Goal: Answer question/provide support

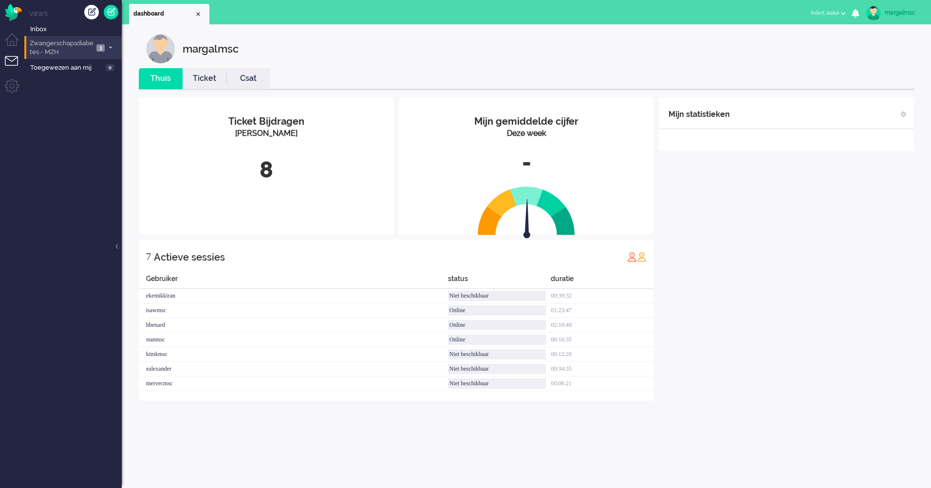
click at [77, 49] on span "Zwangerschapsdiabetes - MZH" at bounding box center [60, 48] width 65 height 18
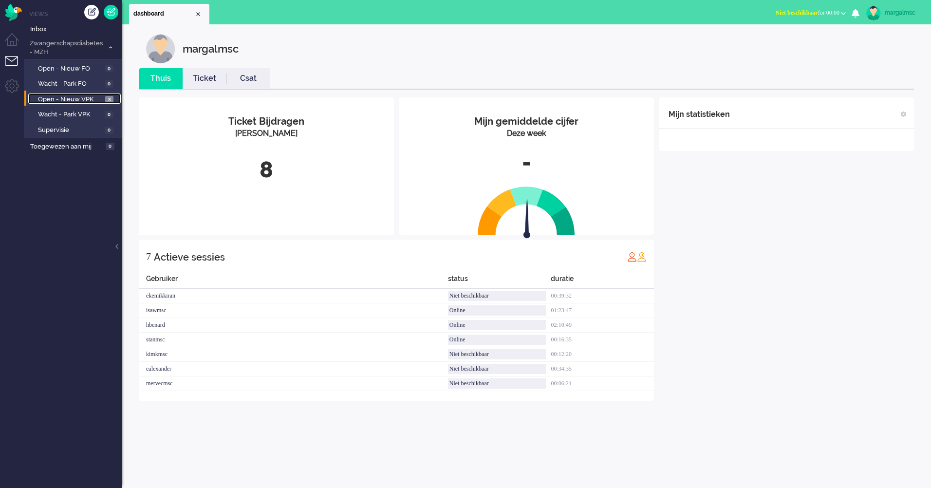
click at [53, 100] on span "Open - Nieuw VPK" at bounding box center [70, 99] width 65 height 9
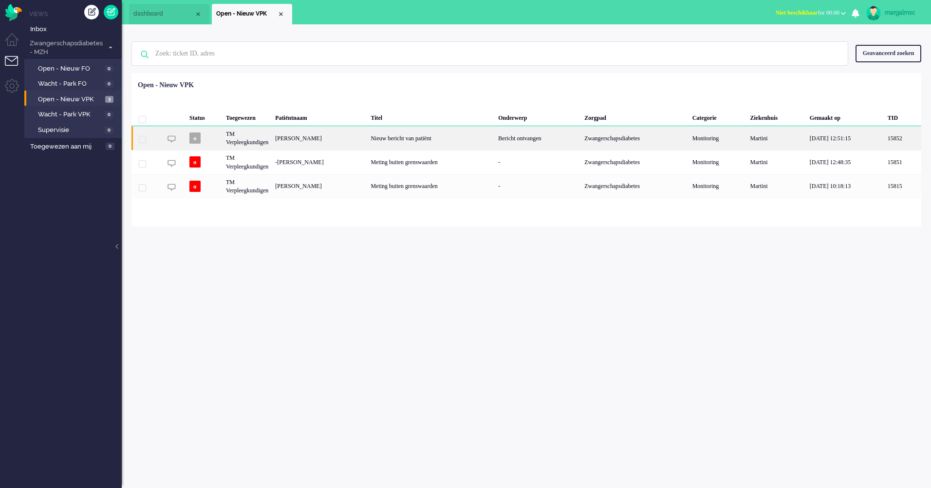
click at [367, 145] on div "[PERSON_NAME]" at bounding box center [319, 138] width 95 height 24
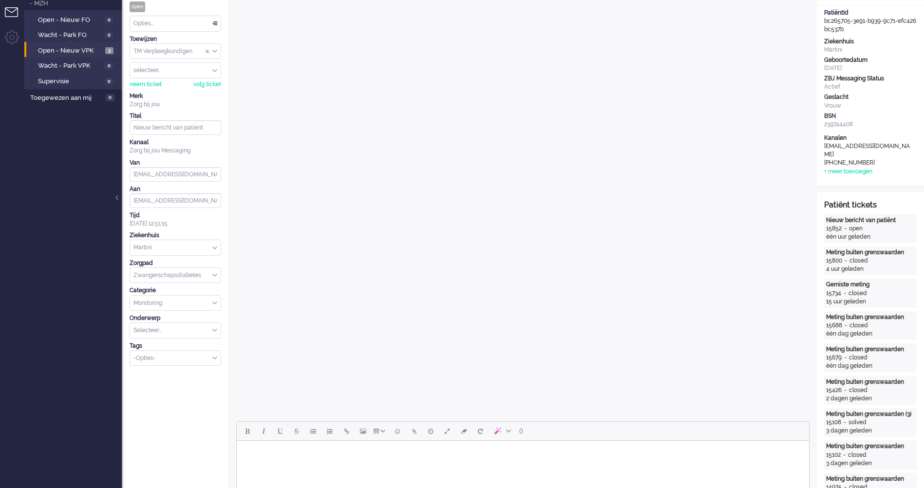
scroll to position [244, 0]
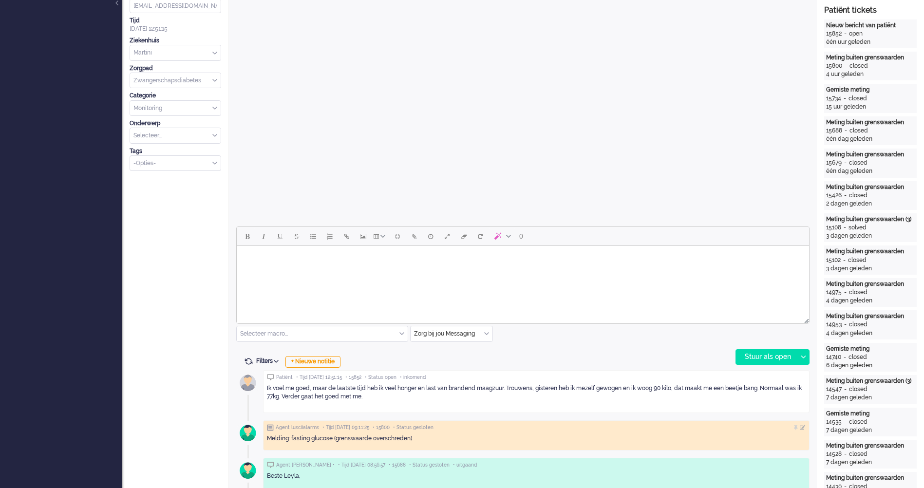
click at [375, 397] on p "Ik voel me goed, maar de laatste tijd heb ik veel honger en last van brandend m…" at bounding box center [536, 392] width 539 height 17
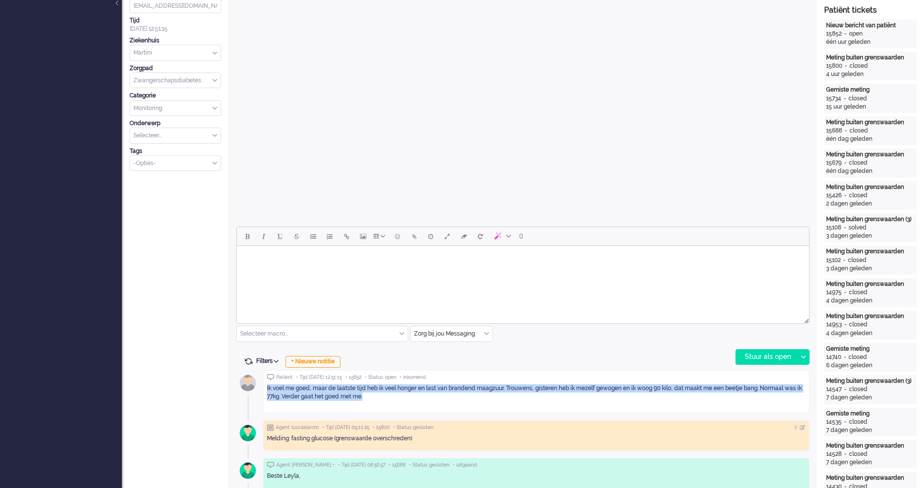
drag, startPoint x: 373, startPoint y: 395, endPoint x: 262, endPoint y: 386, distance: 111.4
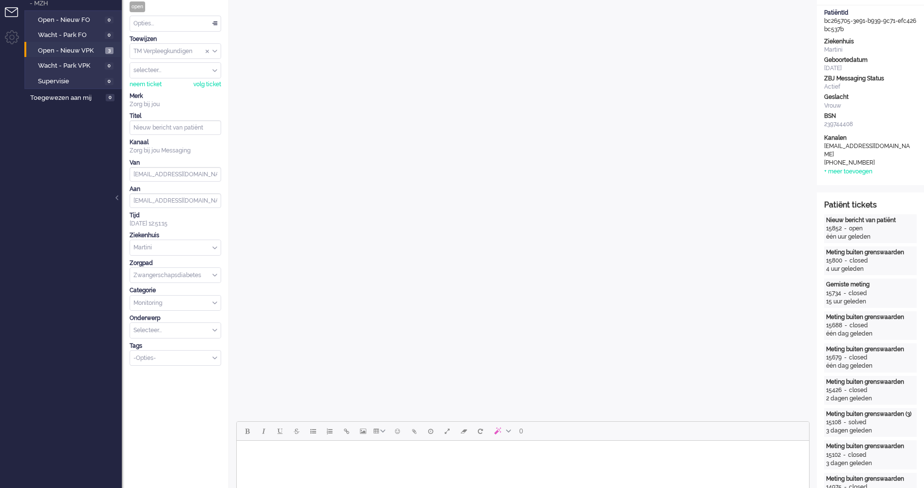
scroll to position [0, 0]
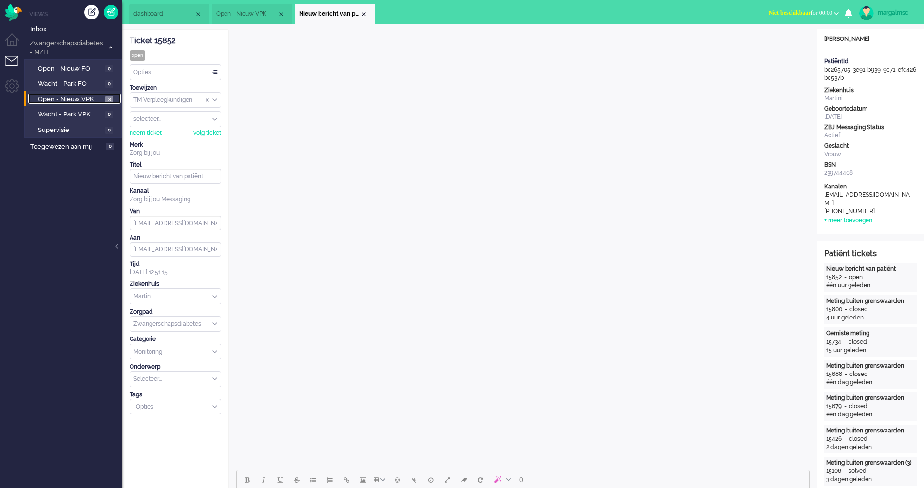
click at [90, 98] on span "Open - Nieuw VPK" at bounding box center [70, 99] width 65 height 9
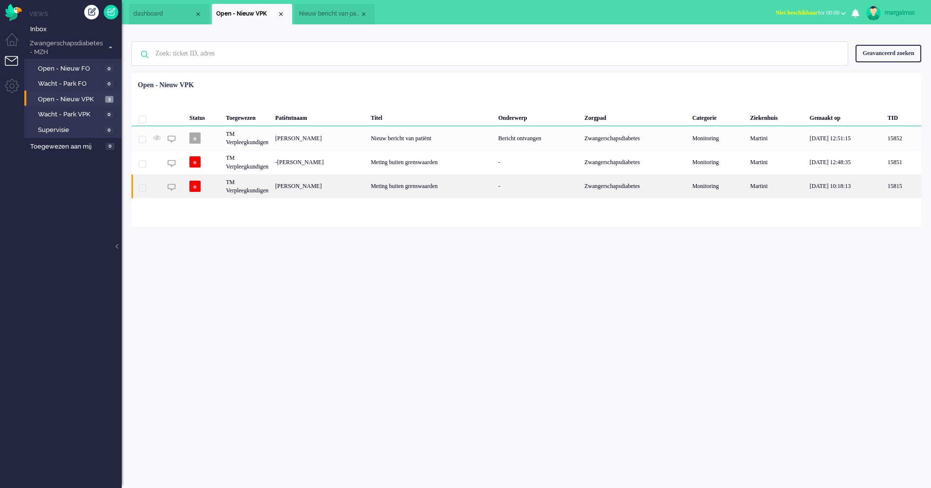
click at [409, 191] on div "Meting buiten grenswaarden" at bounding box center [431, 186] width 128 height 24
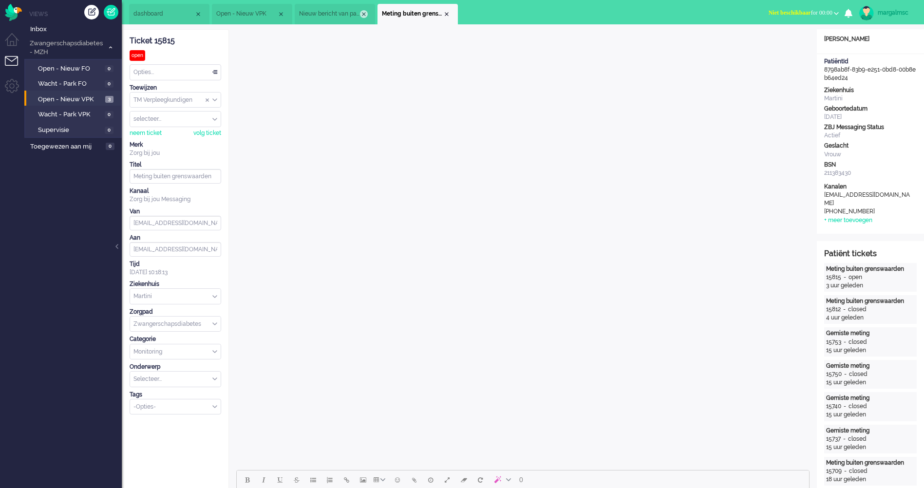
click at [364, 15] on div "Close tab" at bounding box center [364, 14] width 8 height 8
click at [64, 96] on span "Open - Nieuw VPK" at bounding box center [70, 99] width 65 height 9
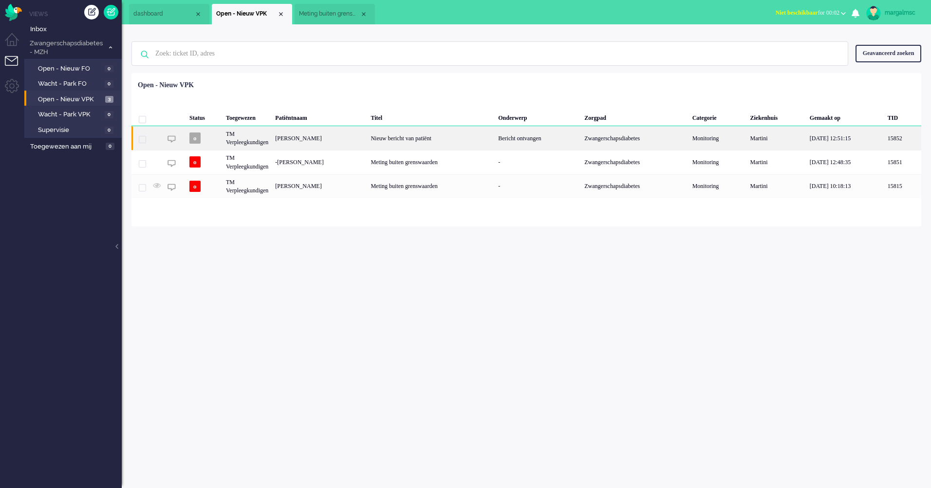
click at [330, 140] on div "[PERSON_NAME]" at bounding box center [319, 138] width 95 height 24
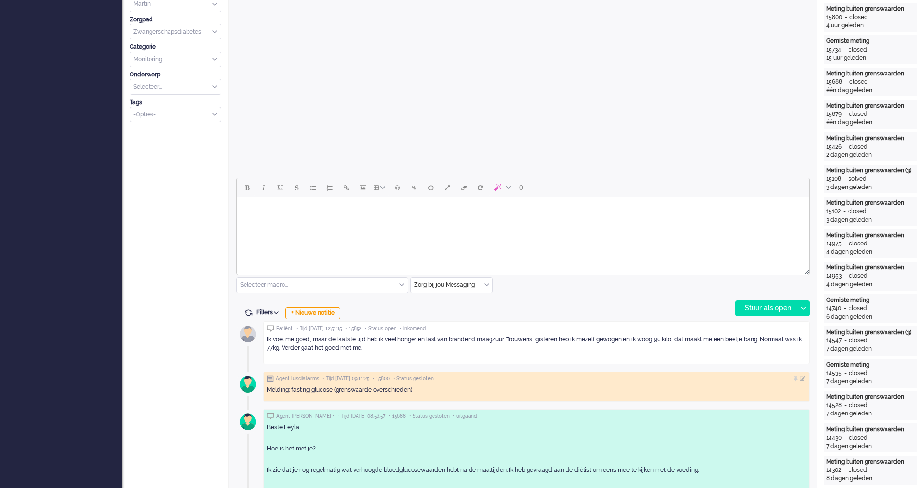
scroll to position [390, 0]
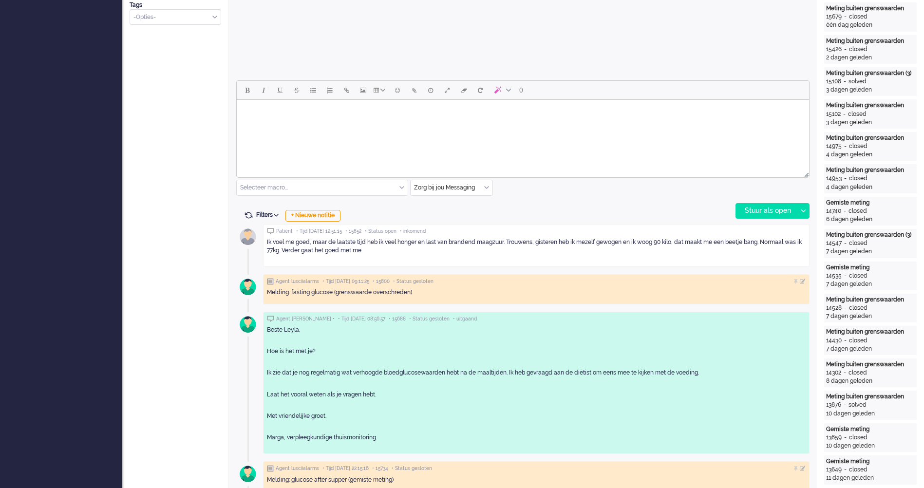
click at [385, 244] on p "Ik voel me goed, maar de laatste tijd heb ik veel honger en last van brandend m…" at bounding box center [536, 246] width 539 height 17
drag, startPoint x: 383, startPoint y: 250, endPoint x: 349, endPoint y: 249, distance: 33.6
click at [349, 249] on p "Ik voel me goed, maar de laatste tijd heb ik veel honger en last van brandend m…" at bounding box center [536, 246] width 539 height 17
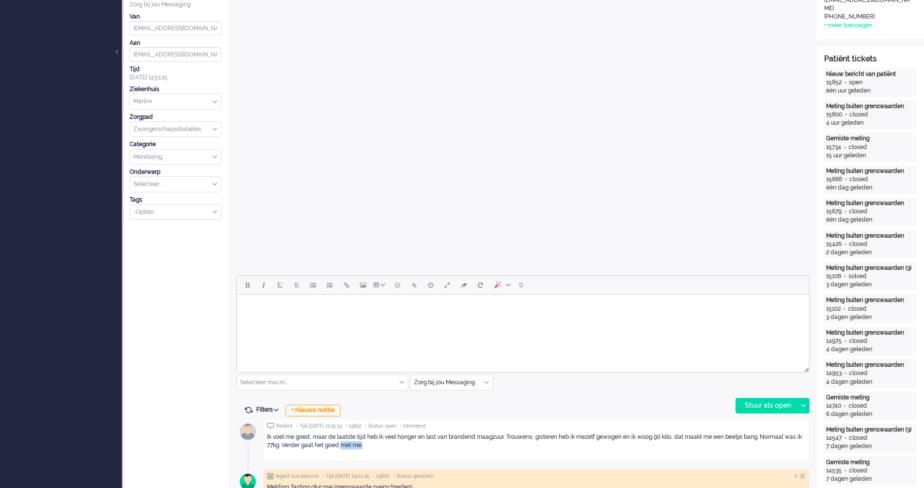
scroll to position [0, 0]
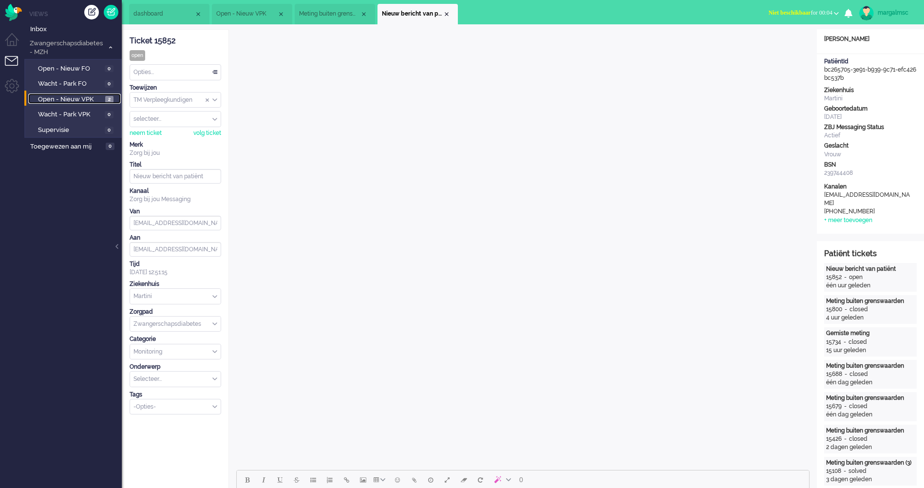
click at [79, 96] on span "Open - Nieuw VPK" at bounding box center [70, 99] width 65 height 9
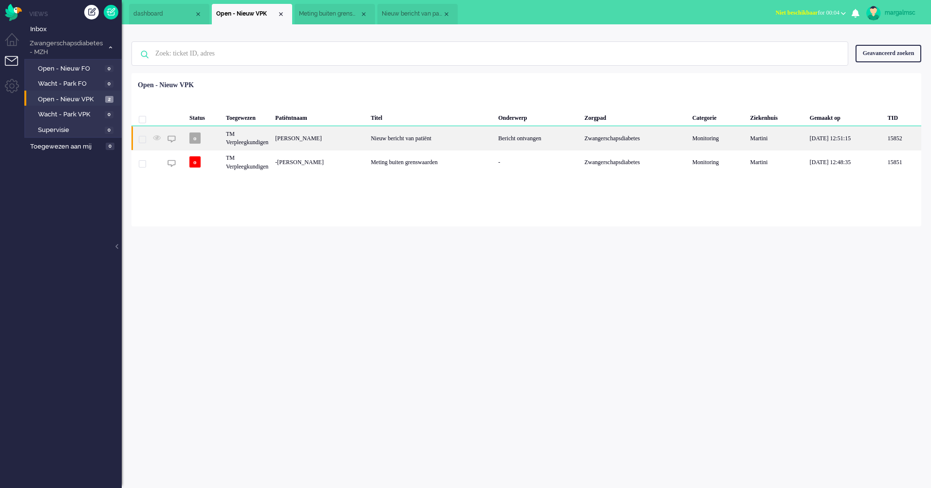
click at [272, 140] on div "TM Verpleegkundigen" at bounding box center [247, 138] width 49 height 24
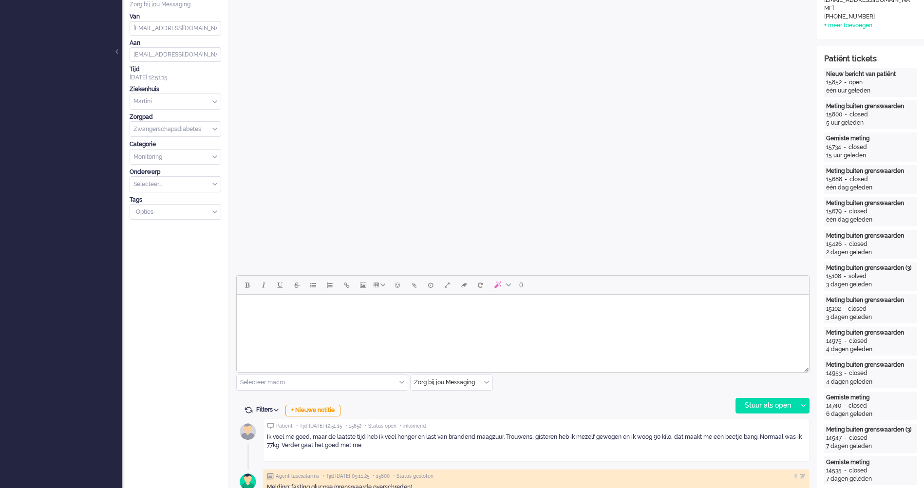
scroll to position [390, 0]
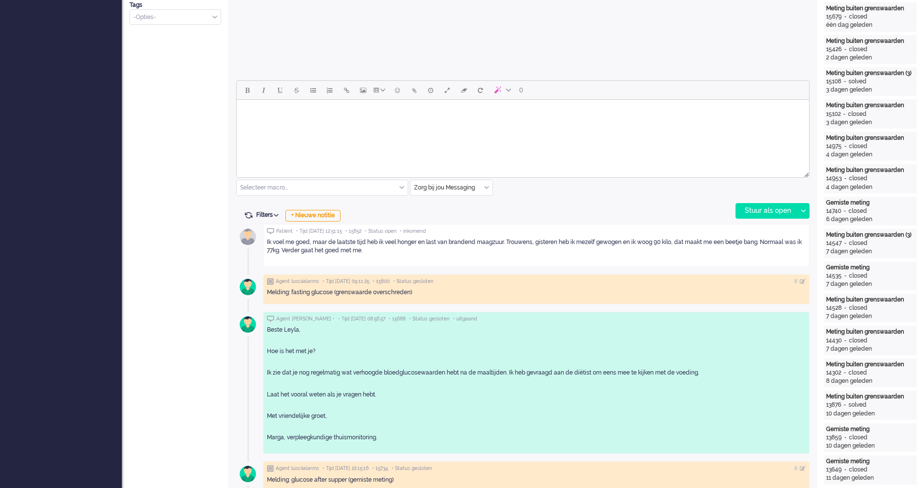
click at [338, 125] on html at bounding box center [523, 112] width 572 height 25
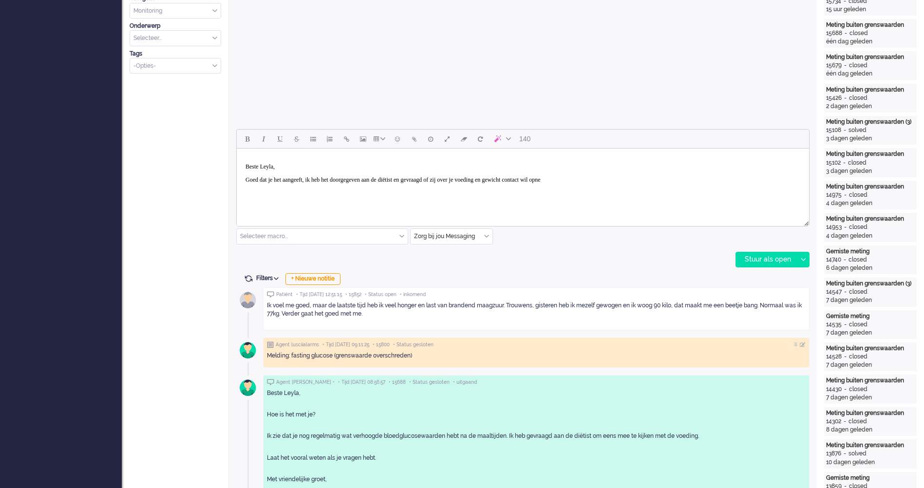
scroll to position [292, 0]
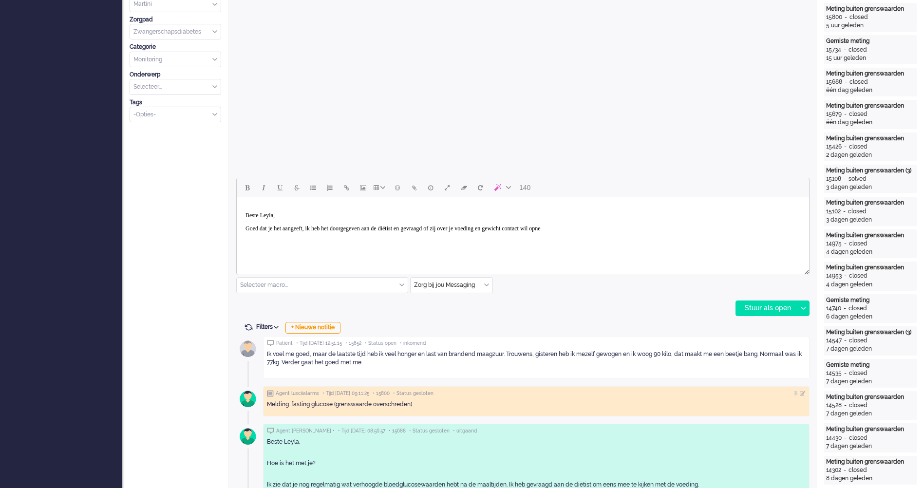
click at [627, 225] on p "Goed dat je het aangeeft, ik heb het doorgegeven aan de diëtist en gevraagd of …" at bounding box center [522, 228] width 555 height 7
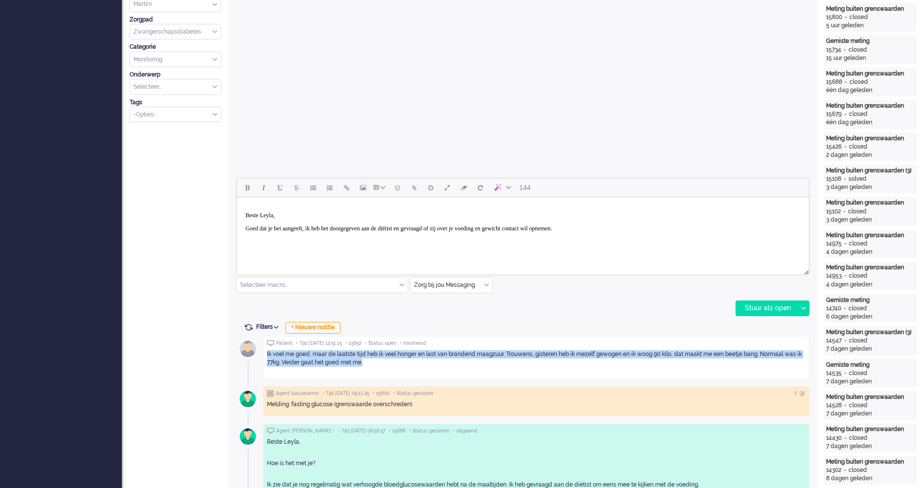
drag, startPoint x: 432, startPoint y: 367, endPoint x: 265, endPoint y: 349, distance: 168.1
click at [265, 349] on div "Patiënt • Tijd [DATE] 12:51:15 • 15852 • Status open • inkomend Ik voel me goed…" at bounding box center [536, 357] width 546 height 43
copy p "Ik voel me goed, maar de laatste tijd heb ik veel honger en last van brandend m…"
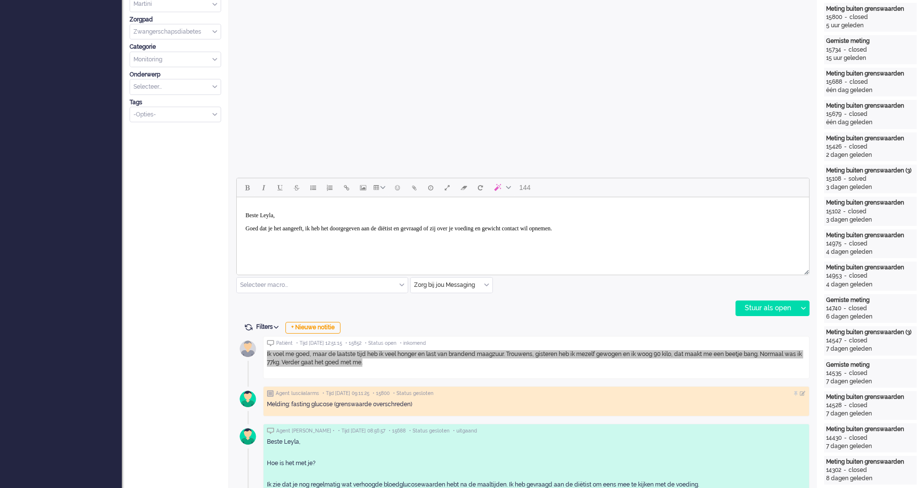
click at [731, 244] on p "Rich Text Area. Press ALT-0 for help." at bounding box center [522, 241] width 555 height 7
click at [708, 232] on body "Beste Leyla, Goed dat je het aangeeft, ik heb het doorgegeven aan de diëtist en…" at bounding box center [523, 228] width 564 height 55
click at [669, 229] on p "Goed dat je het aangeeft, ik heb het doorgegeven aan de diëtist en gevraagd of …" at bounding box center [522, 228] width 555 height 7
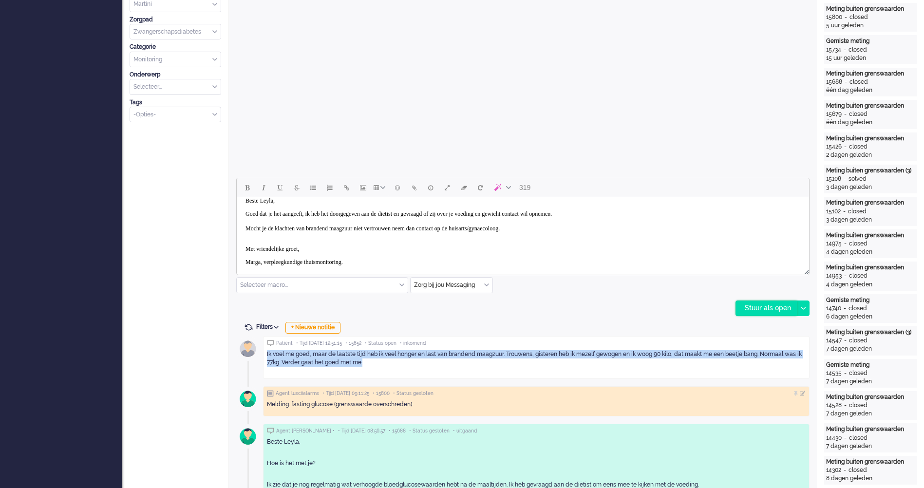
click at [755, 308] on div "Stuur als open" at bounding box center [766, 308] width 61 height 15
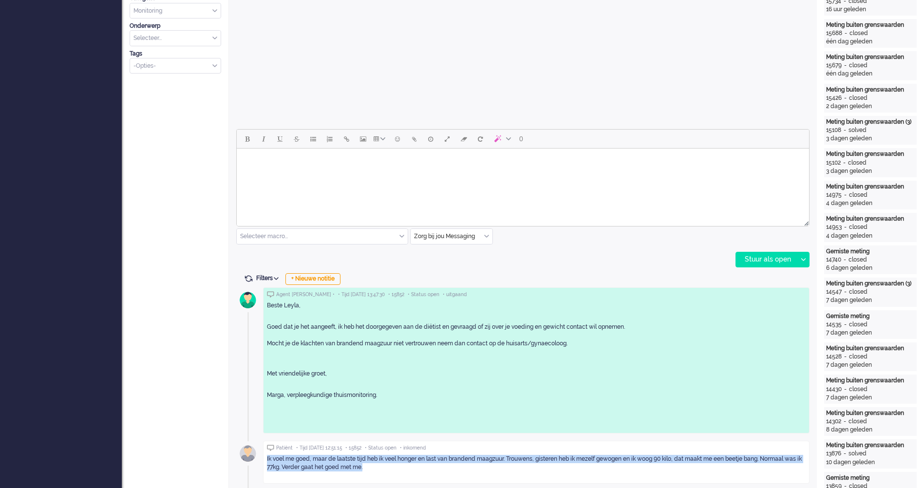
scroll to position [49, 0]
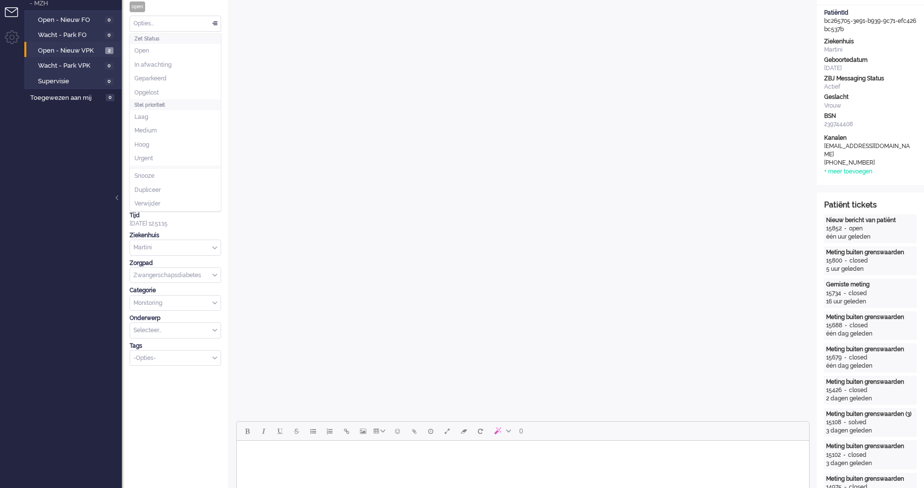
click at [214, 26] on div "Opties..." at bounding box center [175, 23] width 91 height 15
click at [196, 90] on li "Opgelost" at bounding box center [175, 93] width 91 height 14
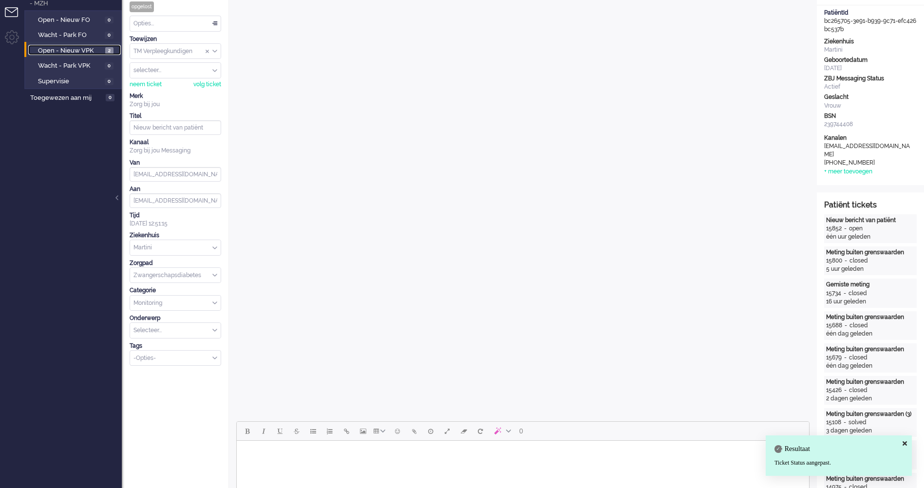
click at [81, 51] on span "Open - Nieuw VPK" at bounding box center [70, 50] width 65 height 9
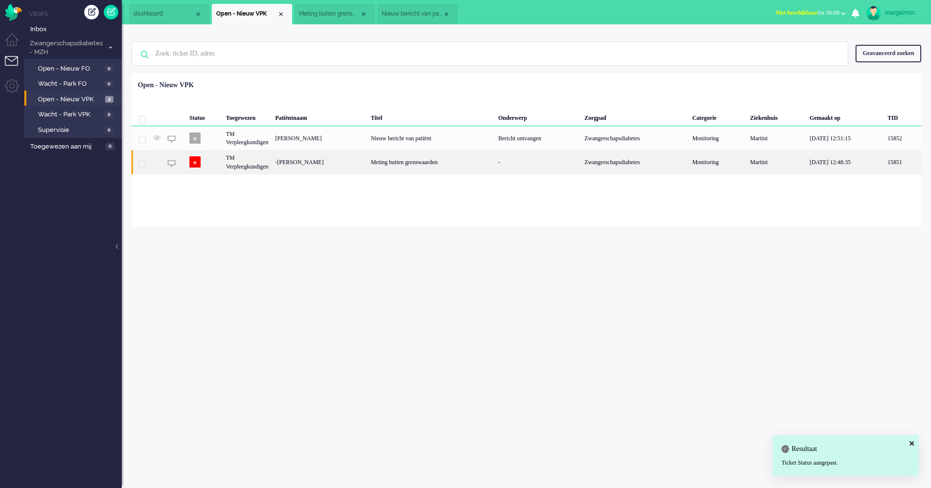
click at [319, 159] on div "-[PERSON_NAME]" at bounding box center [319, 162] width 95 height 24
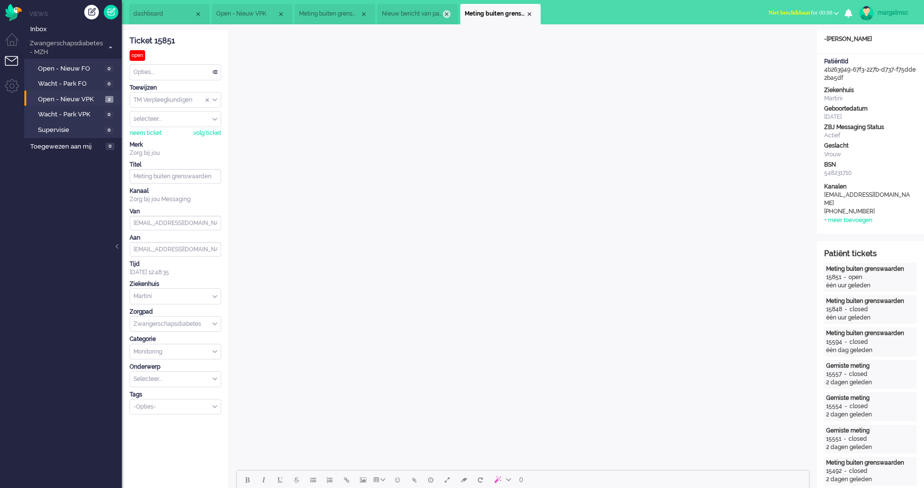
click at [446, 12] on div "Close tab" at bounding box center [447, 14] width 8 height 8
click at [364, 12] on div "Close tab" at bounding box center [364, 14] width 8 height 8
